Goal: Check status: Check status

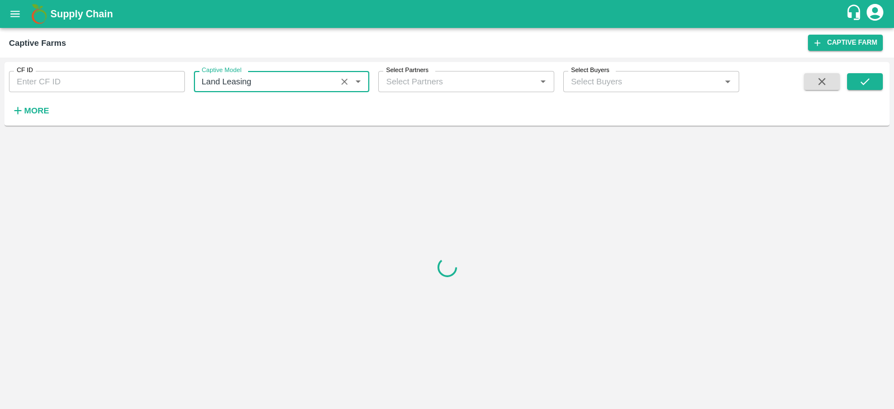
click at [869, 82] on icon "submit" at bounding box center [865, 81] width 12 height 12
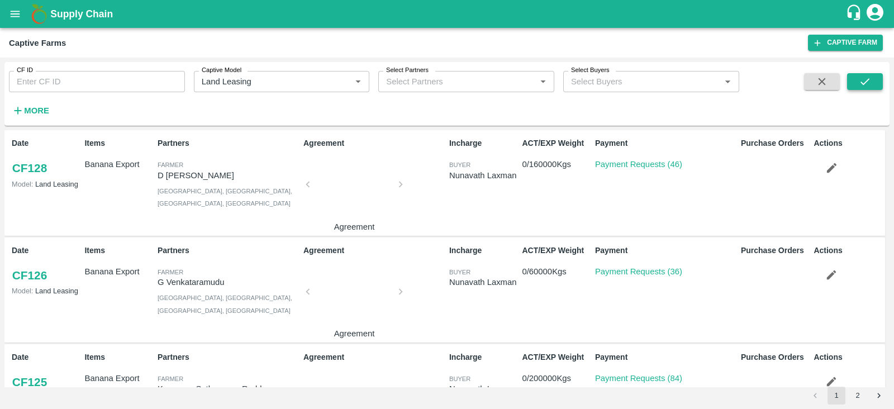
click at [868, 82] on icon "submit" at bounding box center [865, 81] width 12 height 12
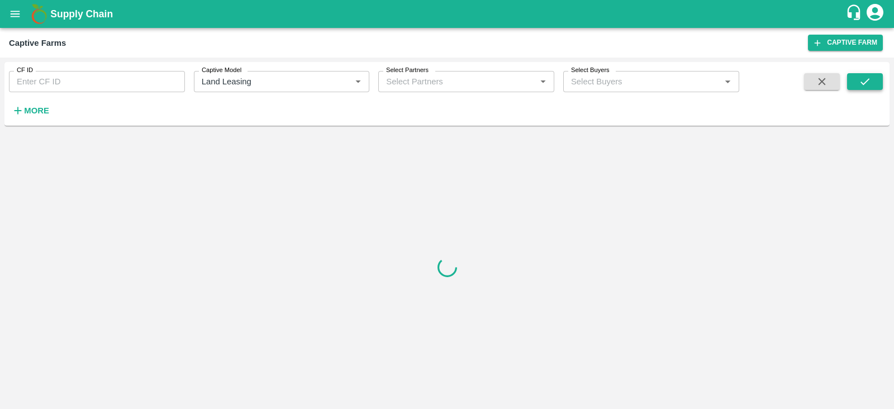
click at [868, 82] on icon "submit" at bounding box center [865, 81] width 12 height 12
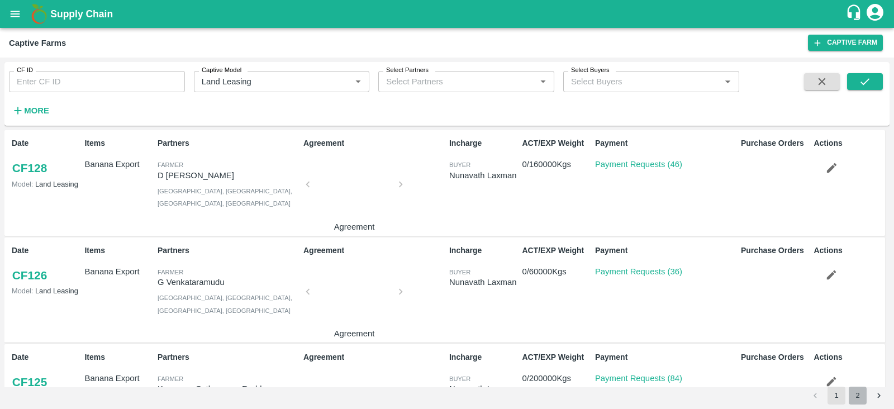
click at [859, 389] on button "2" at bounding box center [858, 396] width 18 height 18
click at [858, 399] on button "2" at bounding box center [858, 396] width 18 height 18
click at [857, 391] on button "2" at bounding box center [858, 396] width 18 height 18
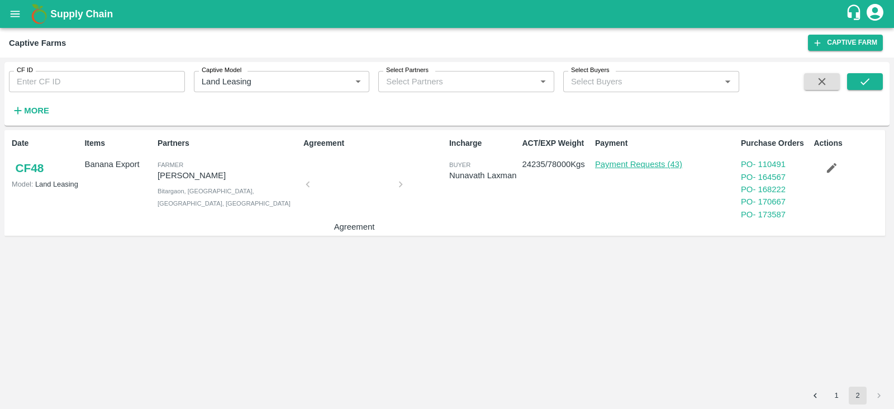
click at [655, 165] on link "Payment Requests (43)" at bounding box center [638, 164] width 87 height 9
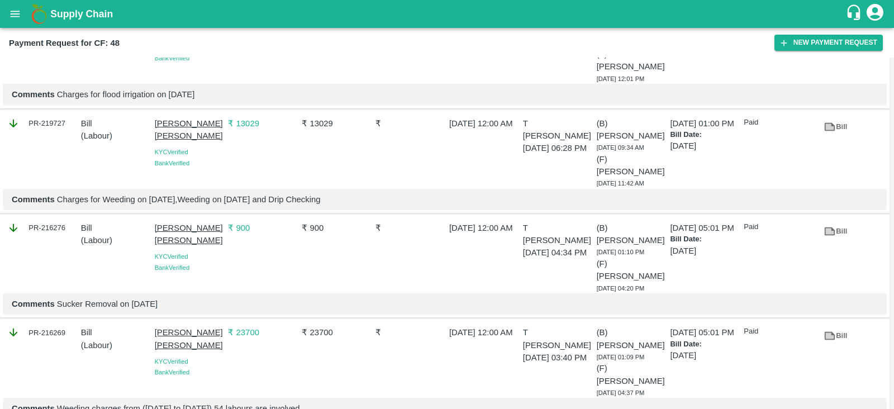
scroll to position [2935, 0]
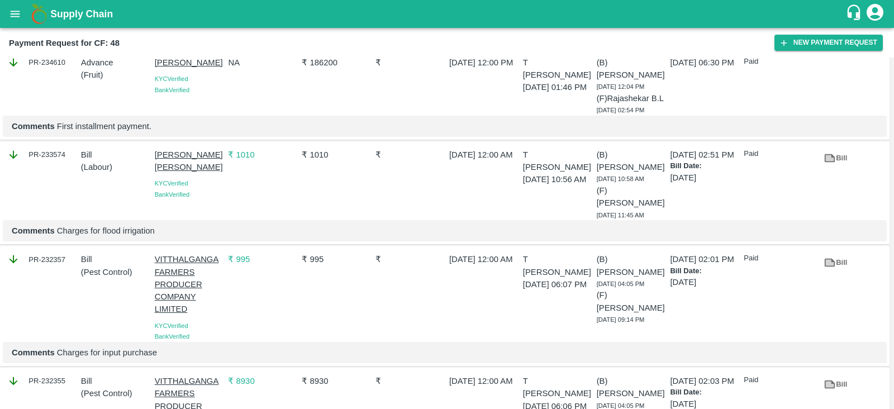
scroll to position [1701, 0]
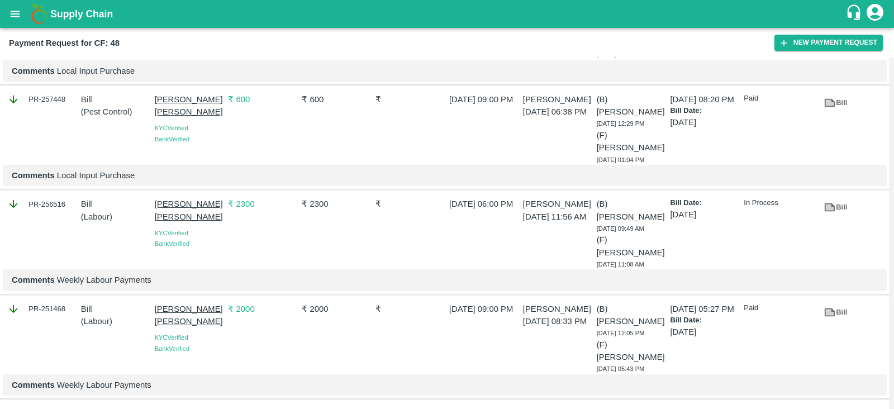
scroll to position [0, 0]
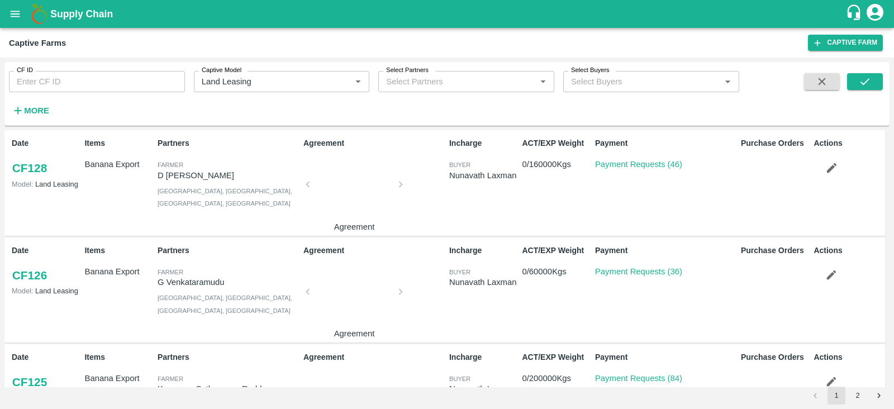
click at [853, 391] on button "2" at bounding box center [858, 396] width 18 height 18
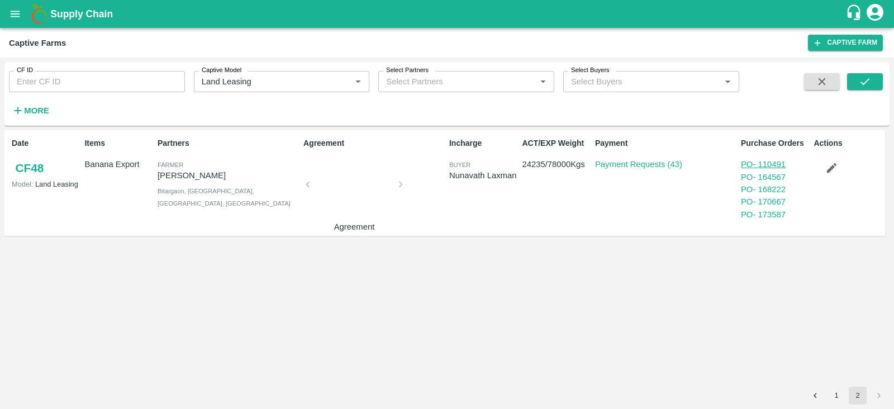
click at [775, 163] on link "PO - 110491" at bounding box center [763, 164] width 45 height 9
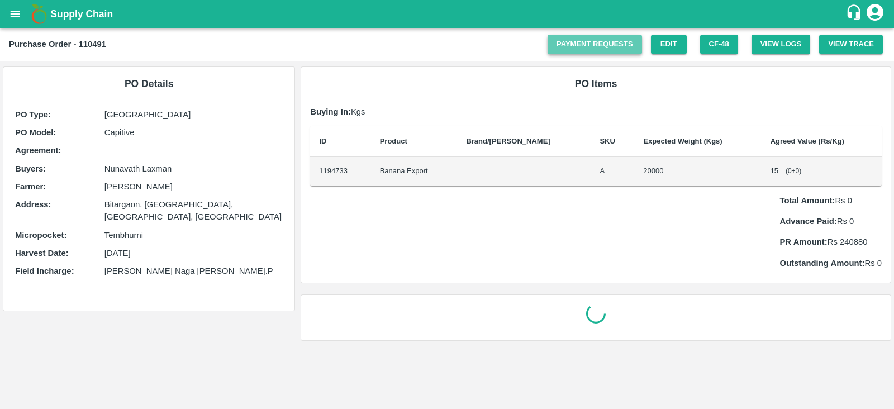
click at [593, 43] on link "Payment Requests" at bounding box center [595, 45] width 94 height 20
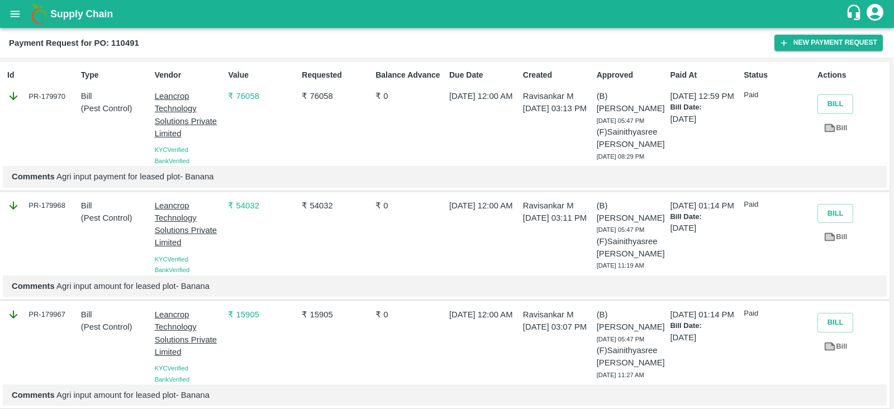
scroll to position [447, 0]
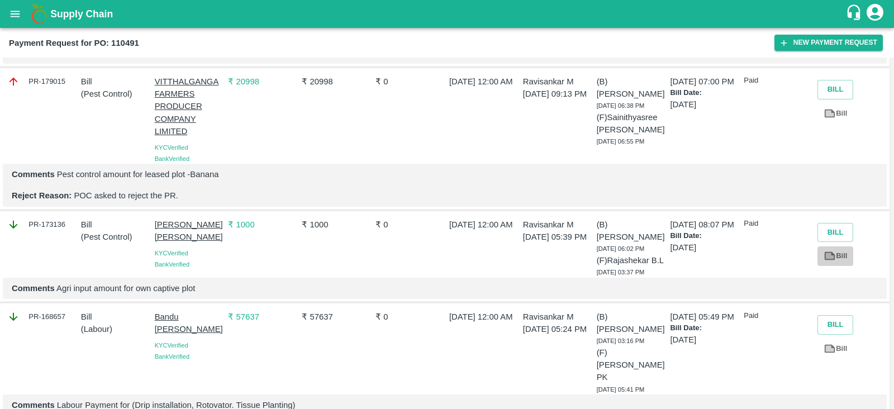
click at [836, 247] on link "Bill" at bounding box center [836, 257] width 36 height 20
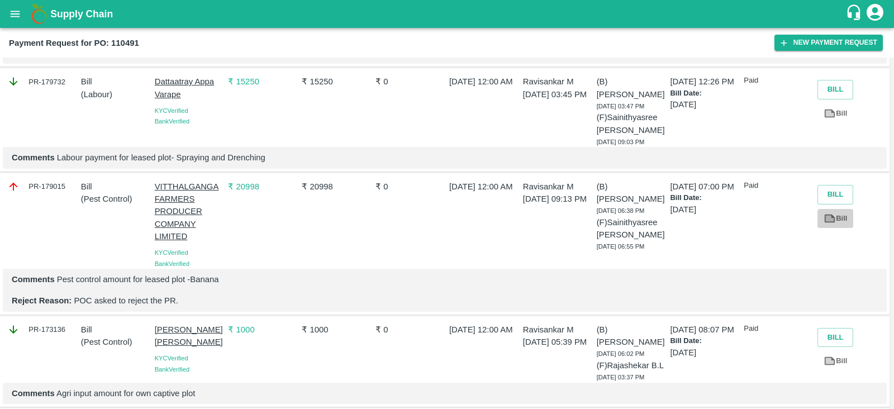
click at [840, 209] on link "Bill" at bounding box center [836, 219] width 36 height 20
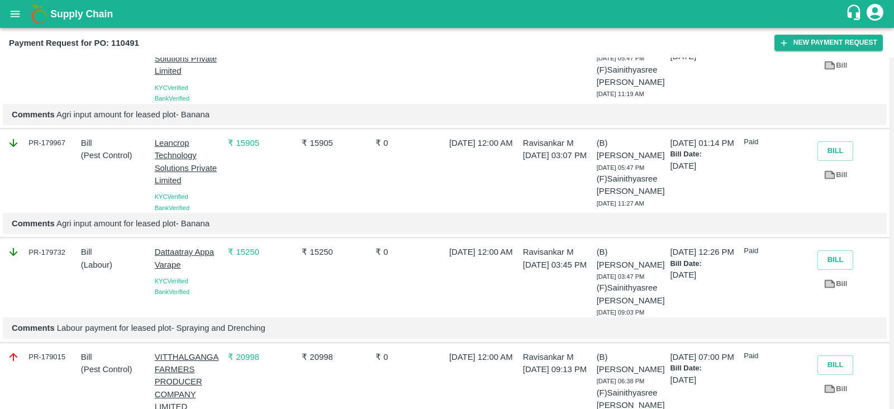
scroll to position [170, 0]
click at [833, 177] on icon at bounding box center [830, 176] width 12 height 12
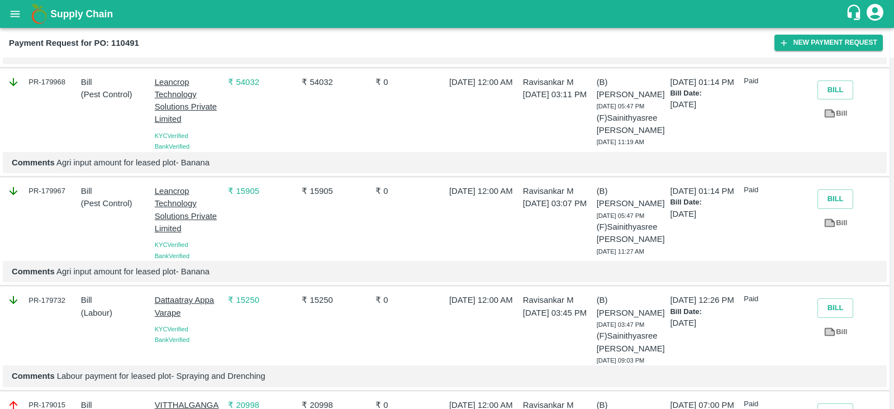
scroll to position [149, 0]
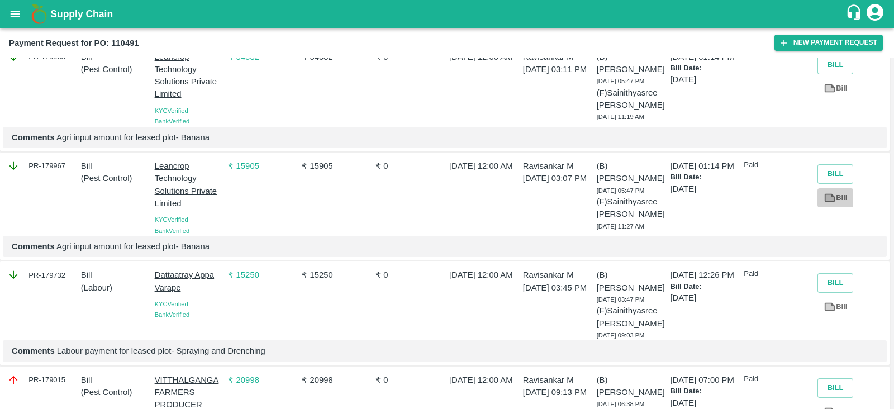
click at [837, 191] on link "Bill" at bounding box center [836, 198] width 36 height 20
click at [832, 314] on link "Bill" at bounding box center [836, 307] width 36 height 20
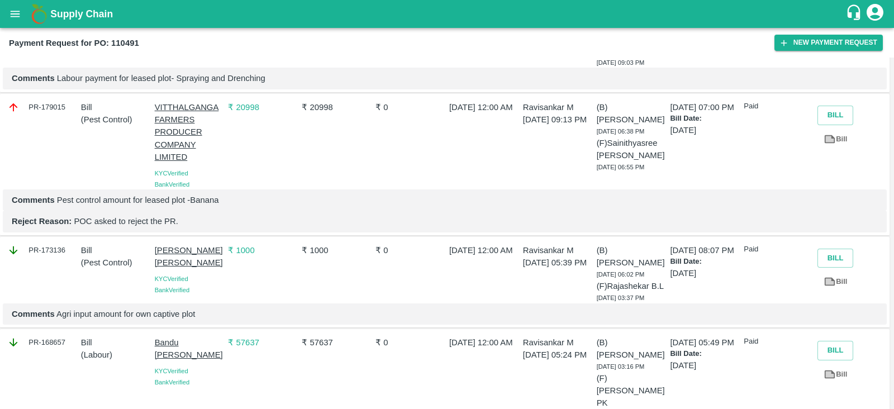
scroll to position [447, 0]
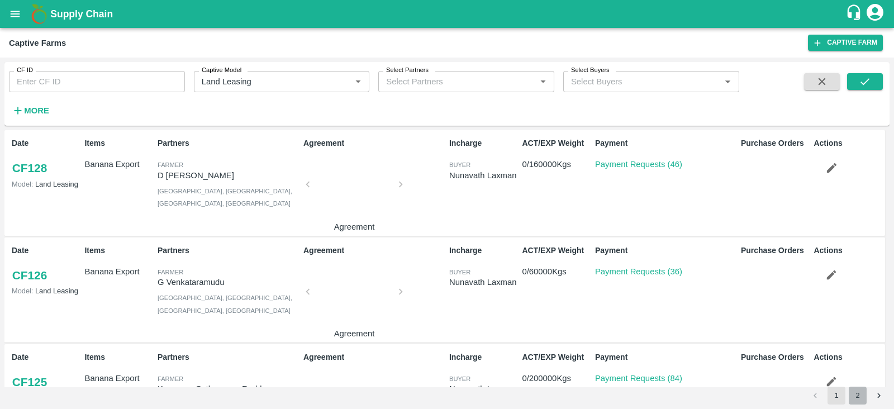
click at [858, 399] on button "2" at bounding box center [858, 396] width 18 height 18
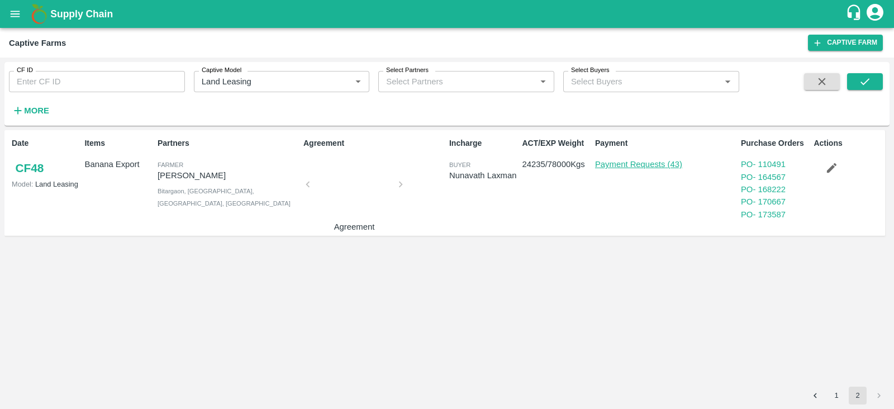
click at [622, 160] on link "Payment Requests (43)" at bounding box center [638, 164] width 87 height 9
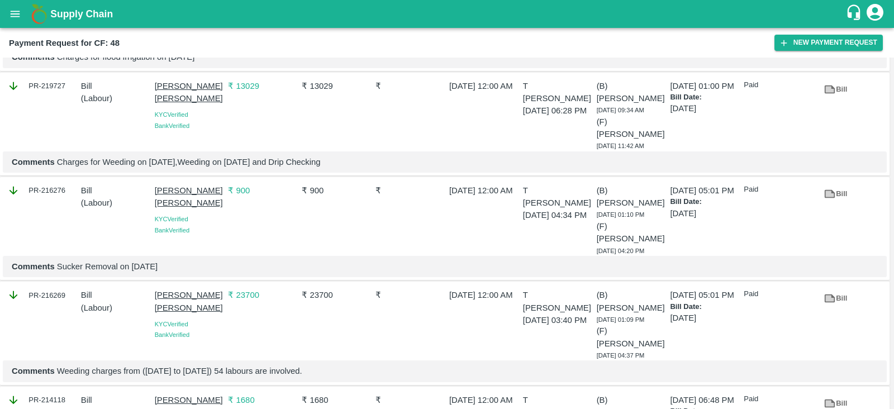
scroll to position [2970, 0]
